Goal: Transaction & Acquisition: Purchase product/service

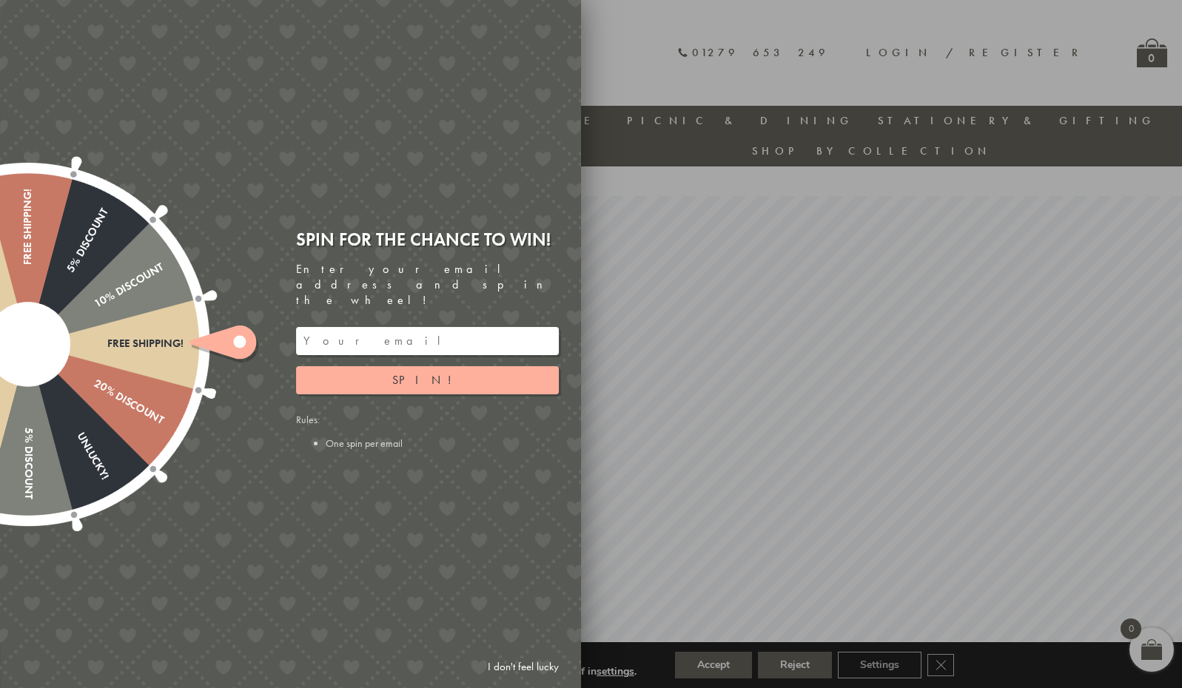
click at [508, 671] on link "I don't feel lucky" at bounding box center [523, 667] width 86 height 27
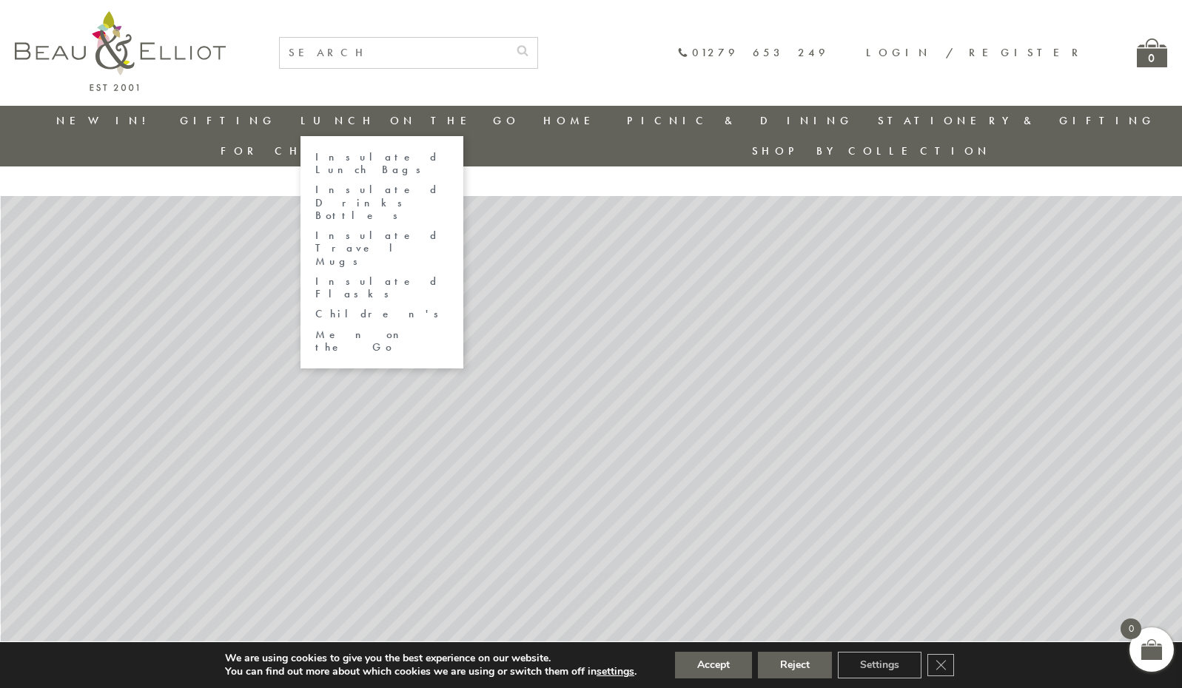
click at [309, 115] on link "Lunch On The Go" at bounding box center [409, 120] width 219 height 15
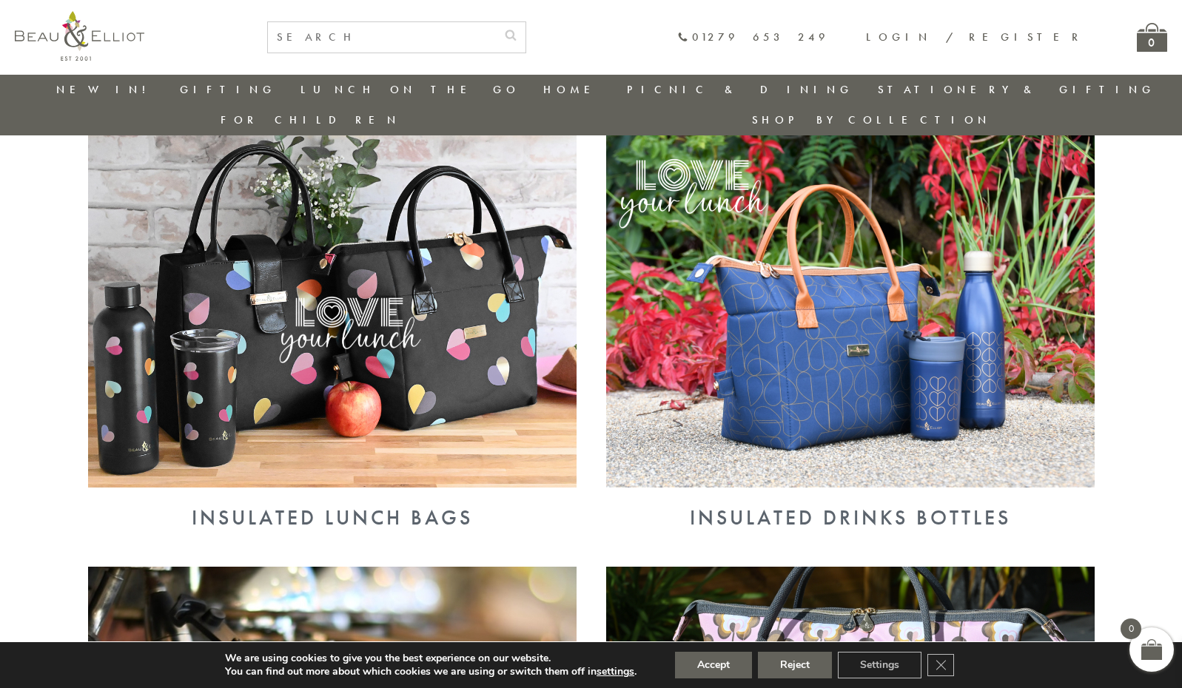
scroll to position [546, 0]
click at [446, 401] on img at bounding box center [332, 310] width 488 height 355
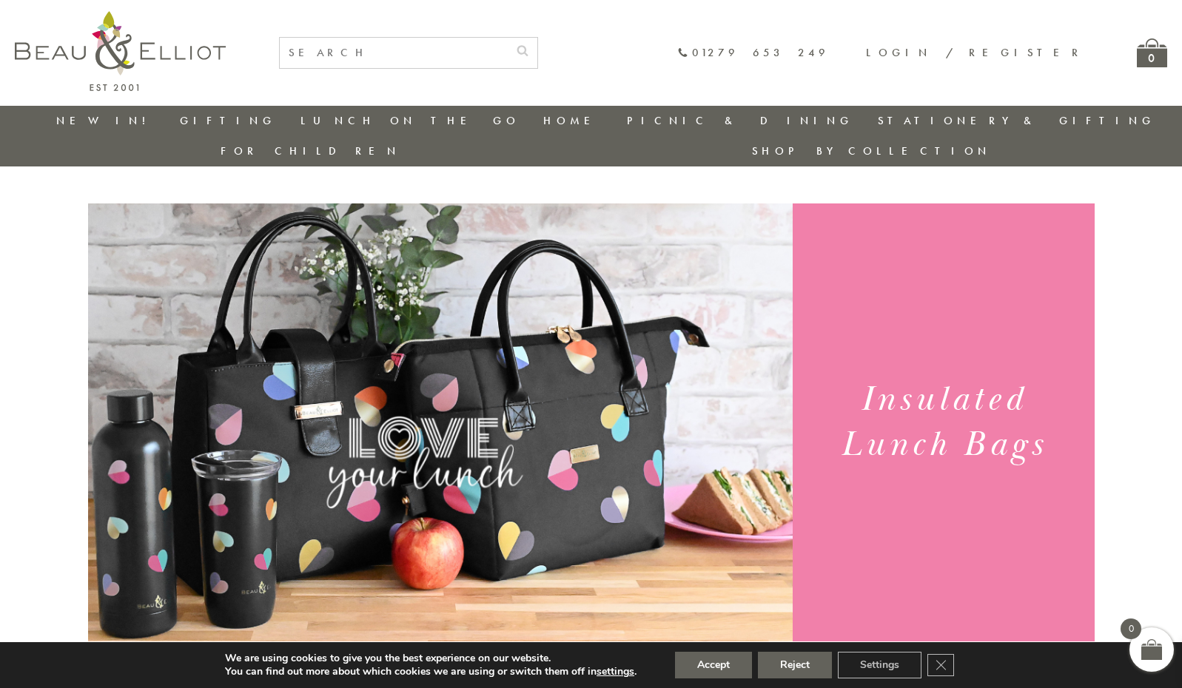
click at [477, 204] on img at bounding box center [440, 426] width 705 height 444
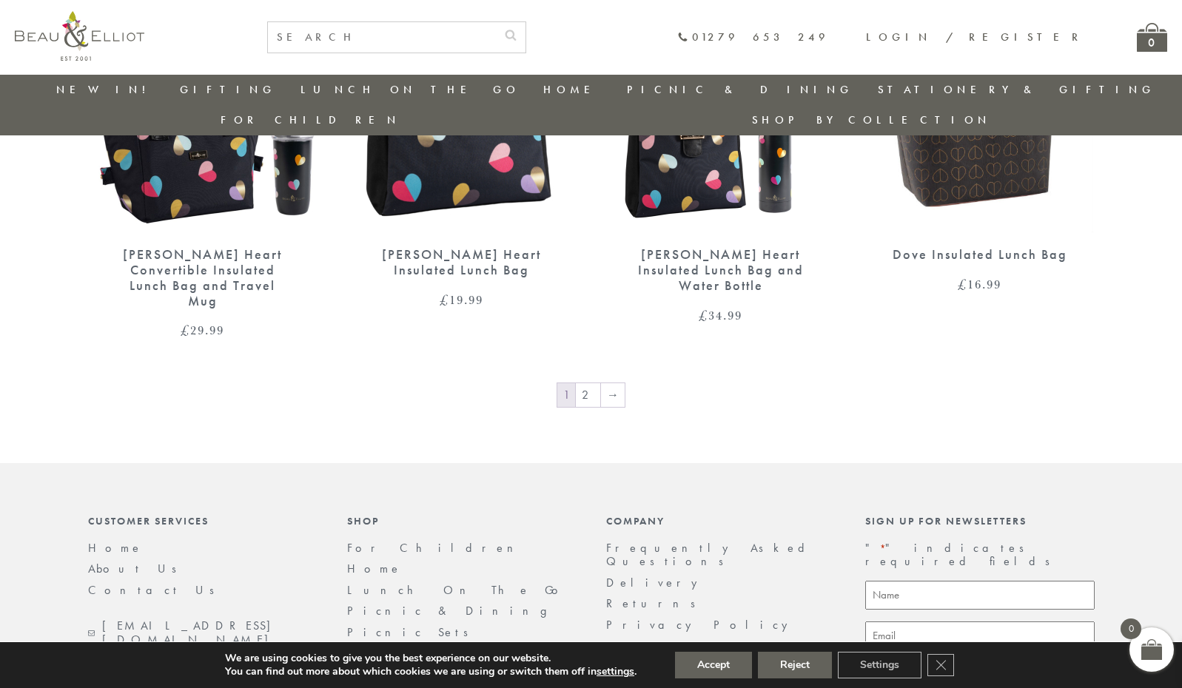
scroll to position [2538, 0]
click at [608, 383] on link "→" at bounding box center [613, 395] width 24 height 24
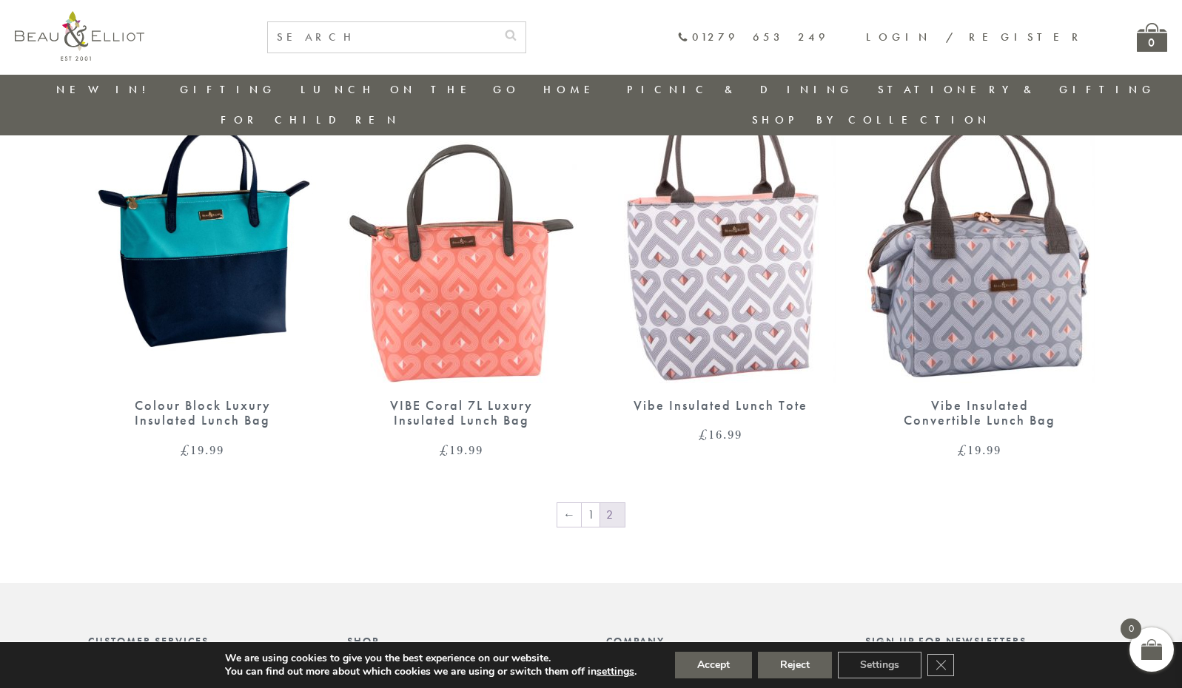
scroll to position [1041, 0]
click at [573, 503] on link "←" at bounding box center [569, 515] width 24 height 24
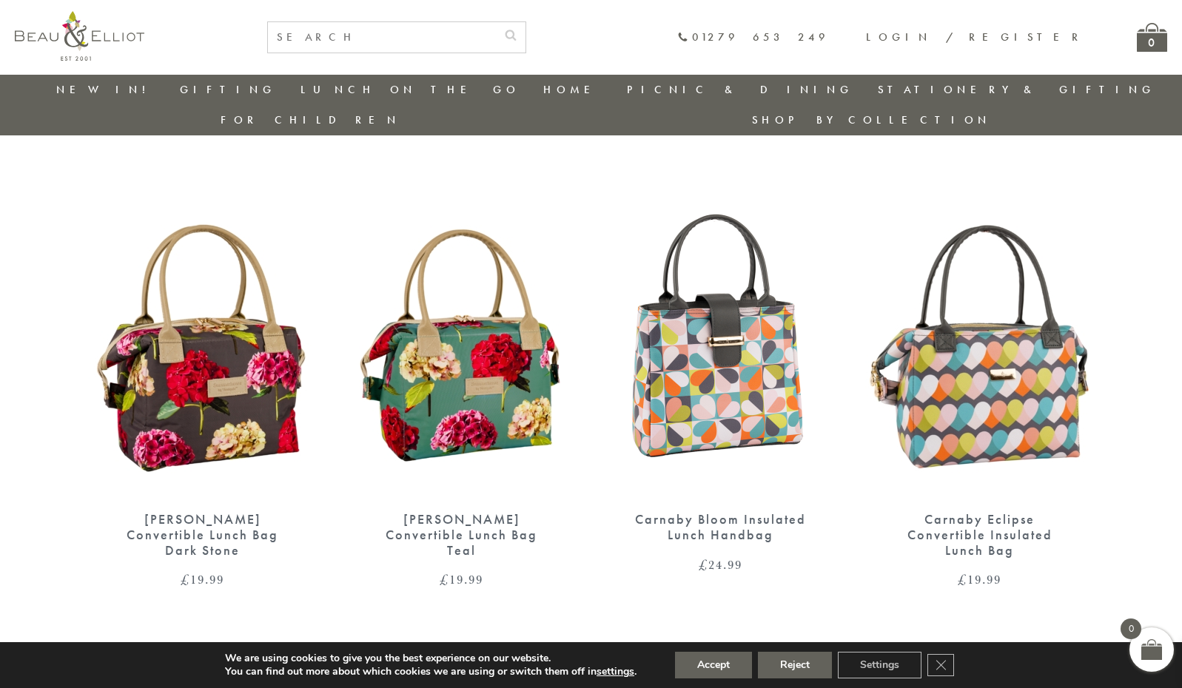
scroll to position [485, 0]
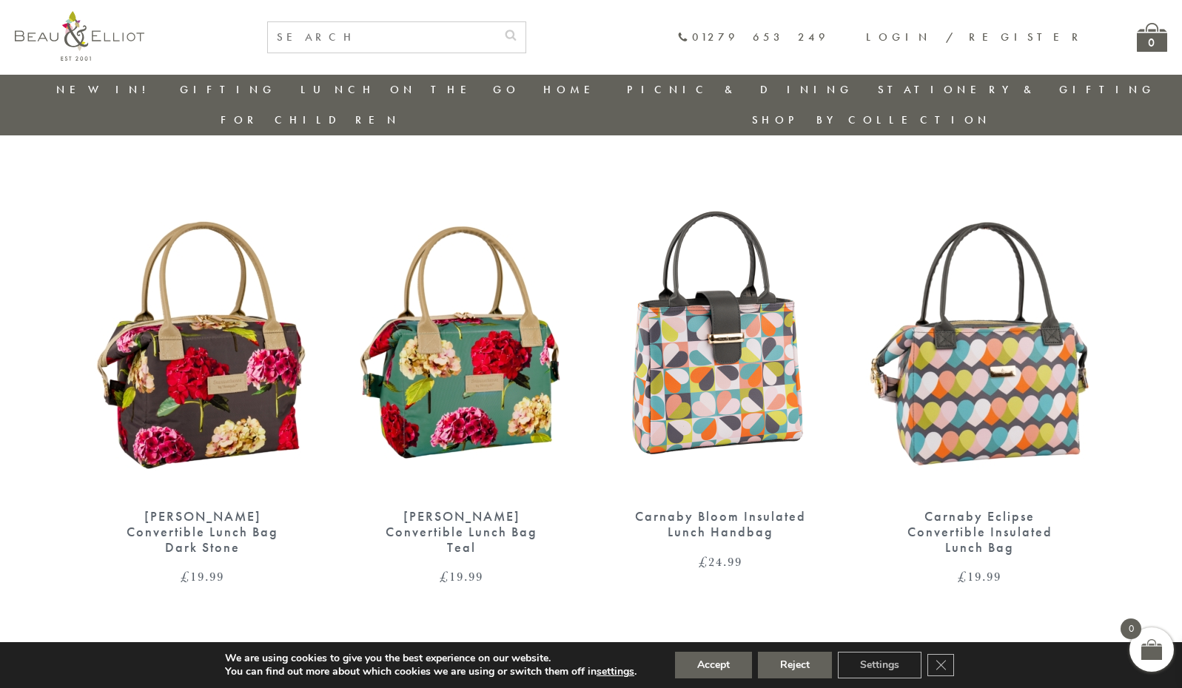
click at [1004, 389] on img at bounding box center [979, 346] width 229 height 296
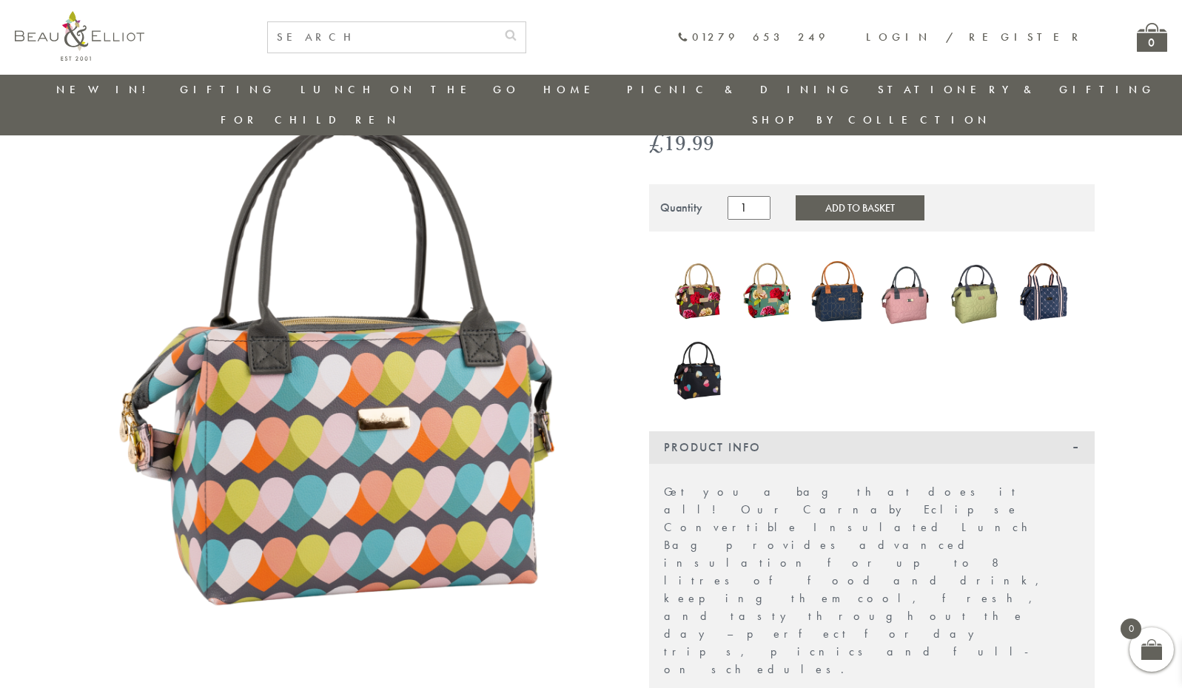
scroll to position [127, 0]
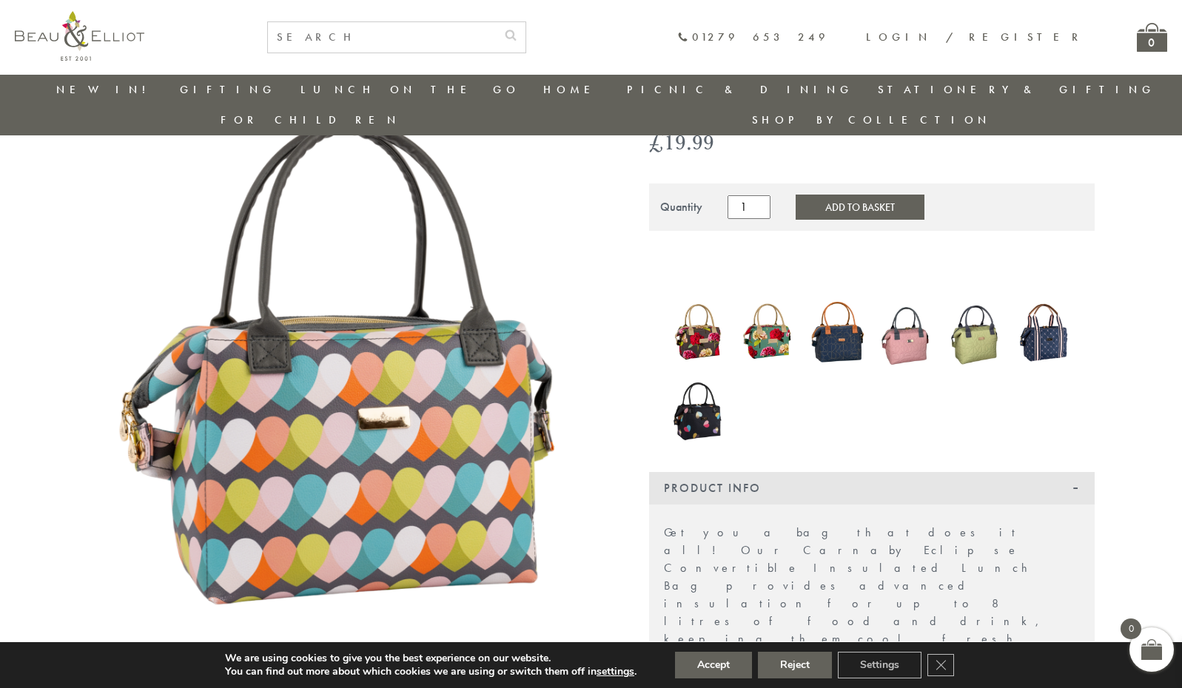
click at [699, 406] on img at bounding box center [698, 411] width 55 height 74
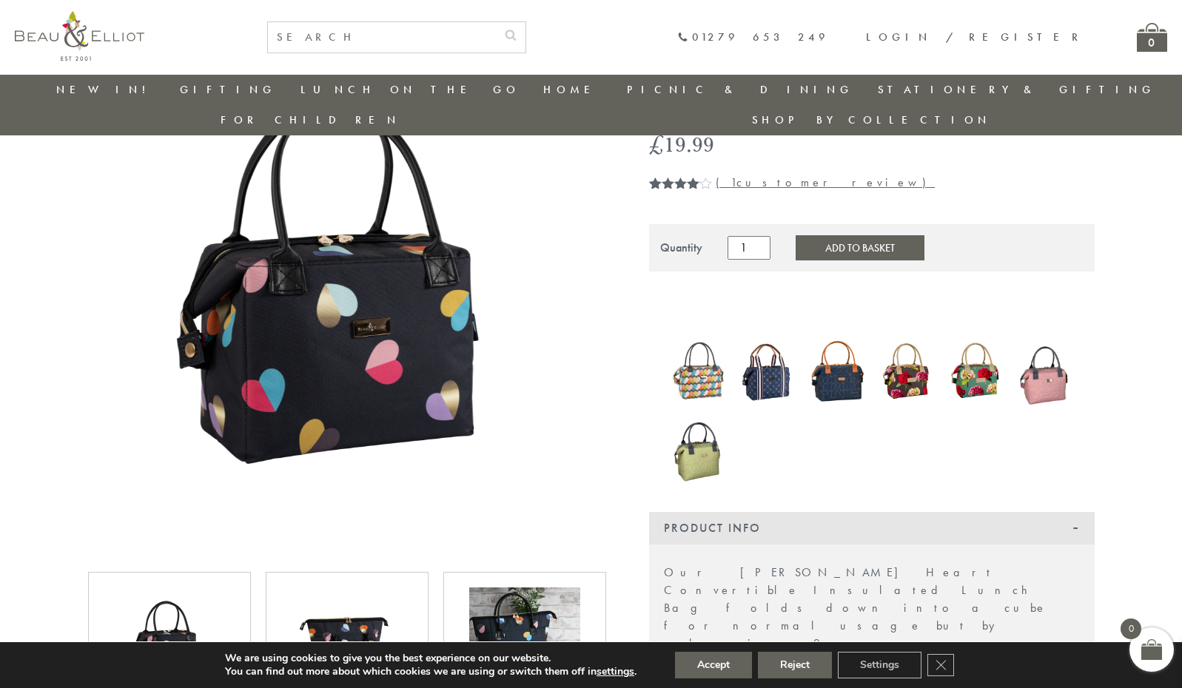
scroll to position [144, 0]
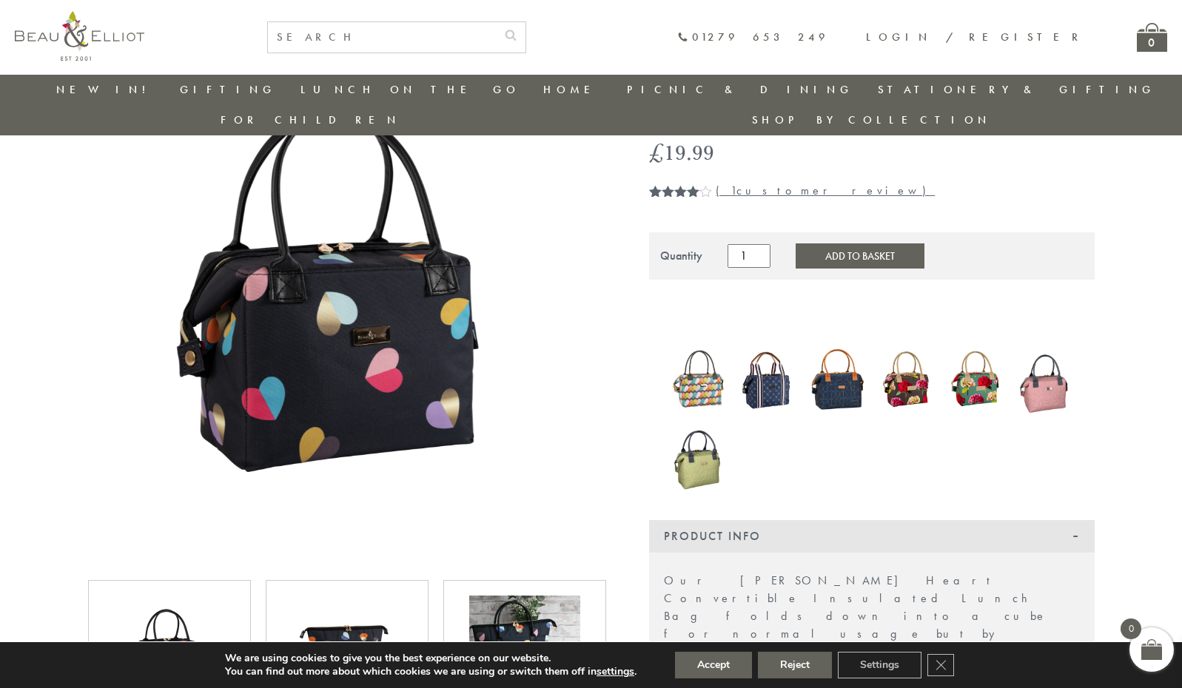
click at [696, 345] on img at bounding box center [698, 380] width 55 height 70
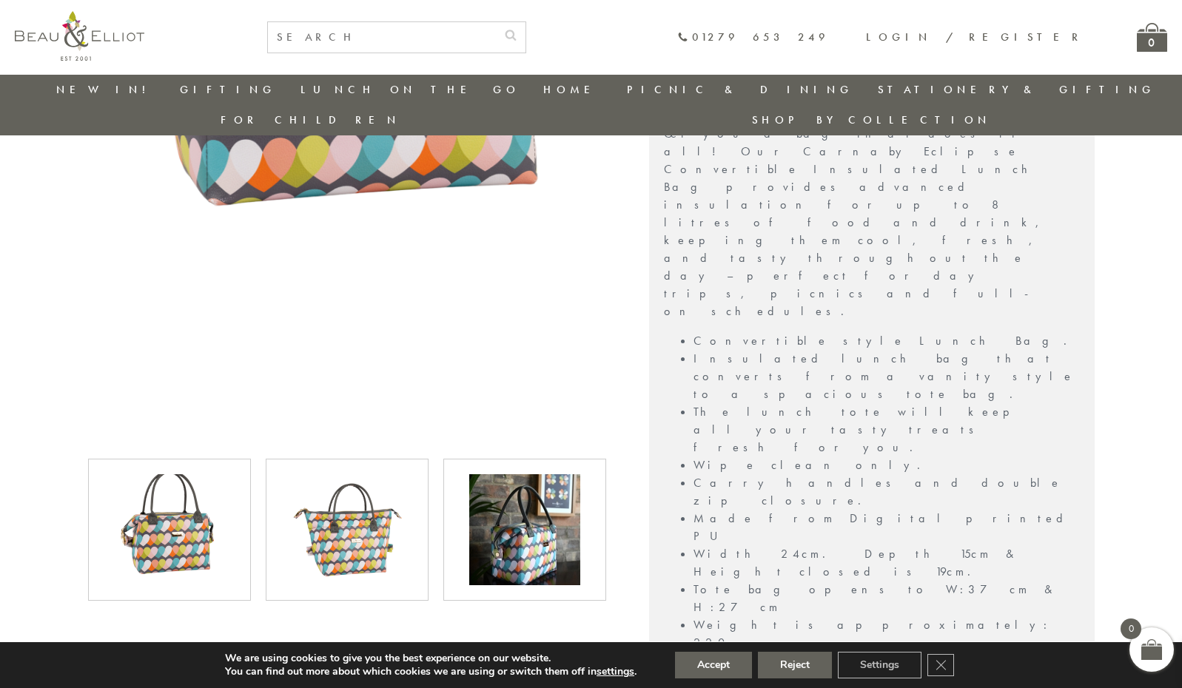
scroll to position [526, 0]
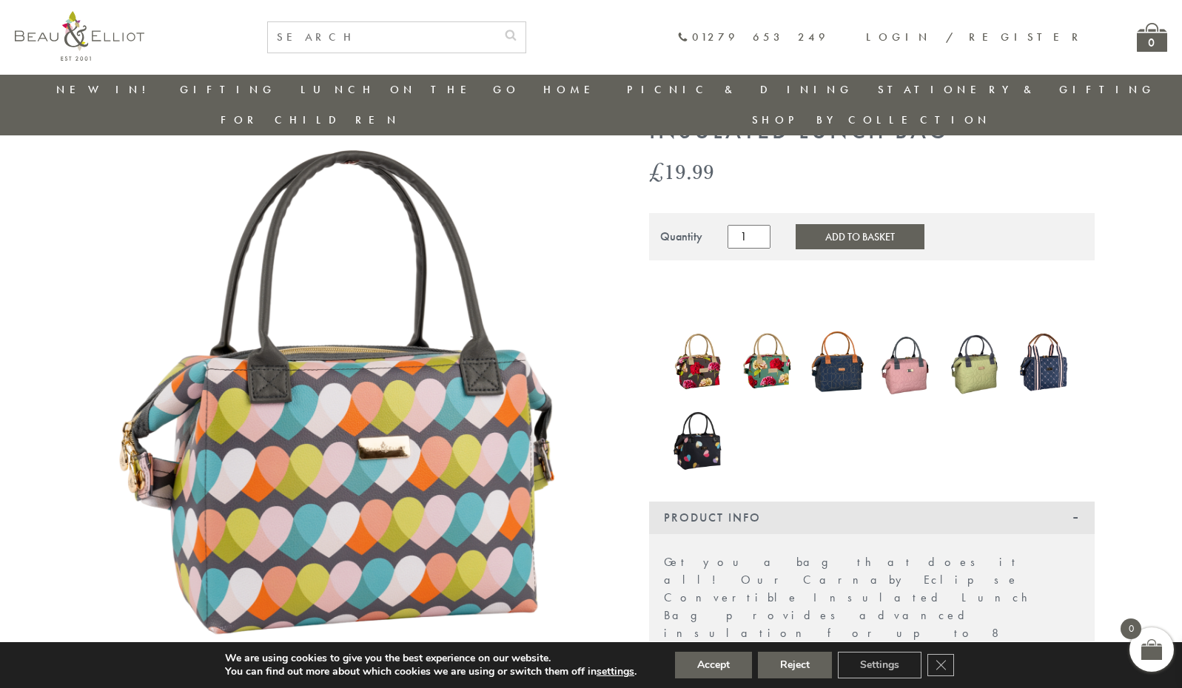
scroll to position [0, 0]
